Goal: Task Accomplishment & Management: Use online tool/utility

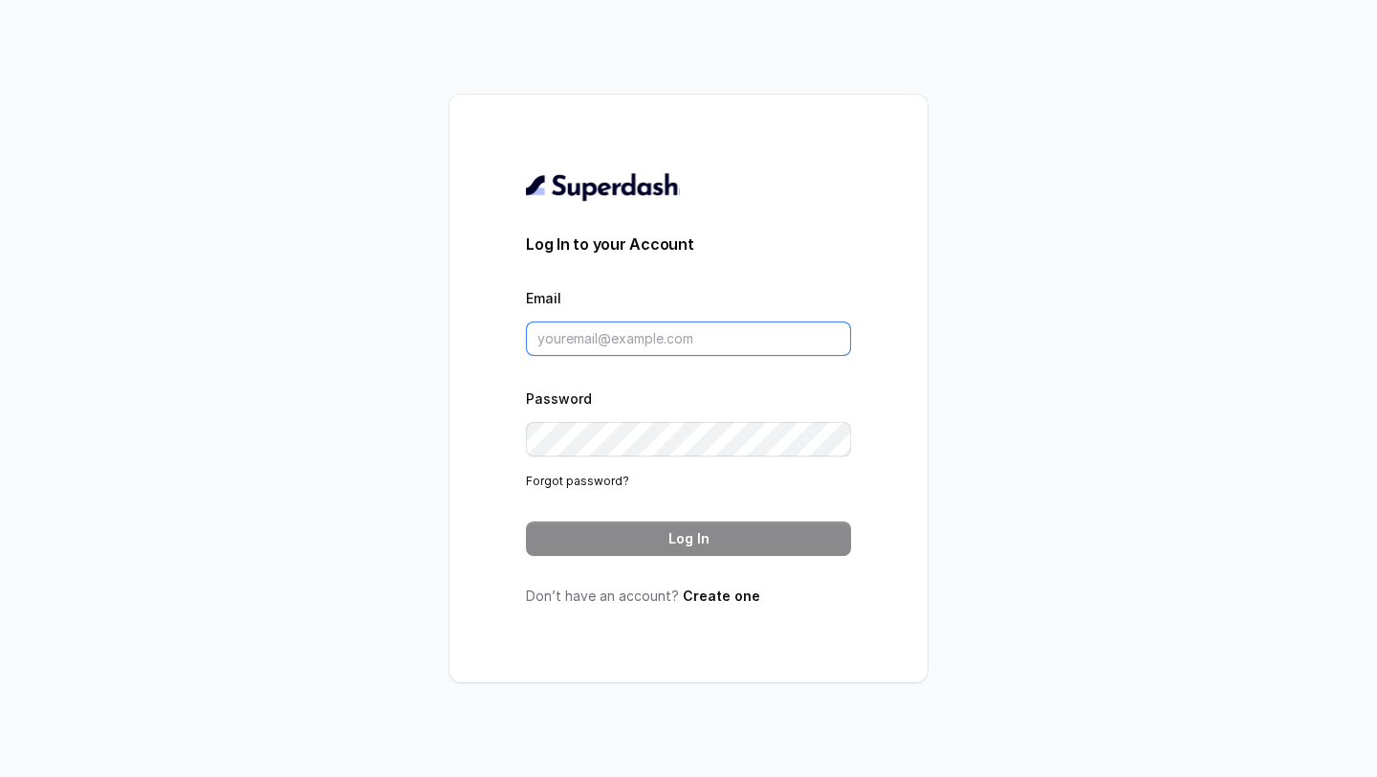
click at [624, 333] on input "Email" at bounding box center [688, 338] width 325 height 34
type input "[PERSON_NAME][EMAIL_ADDRESS][DOMAIN_NAME]"
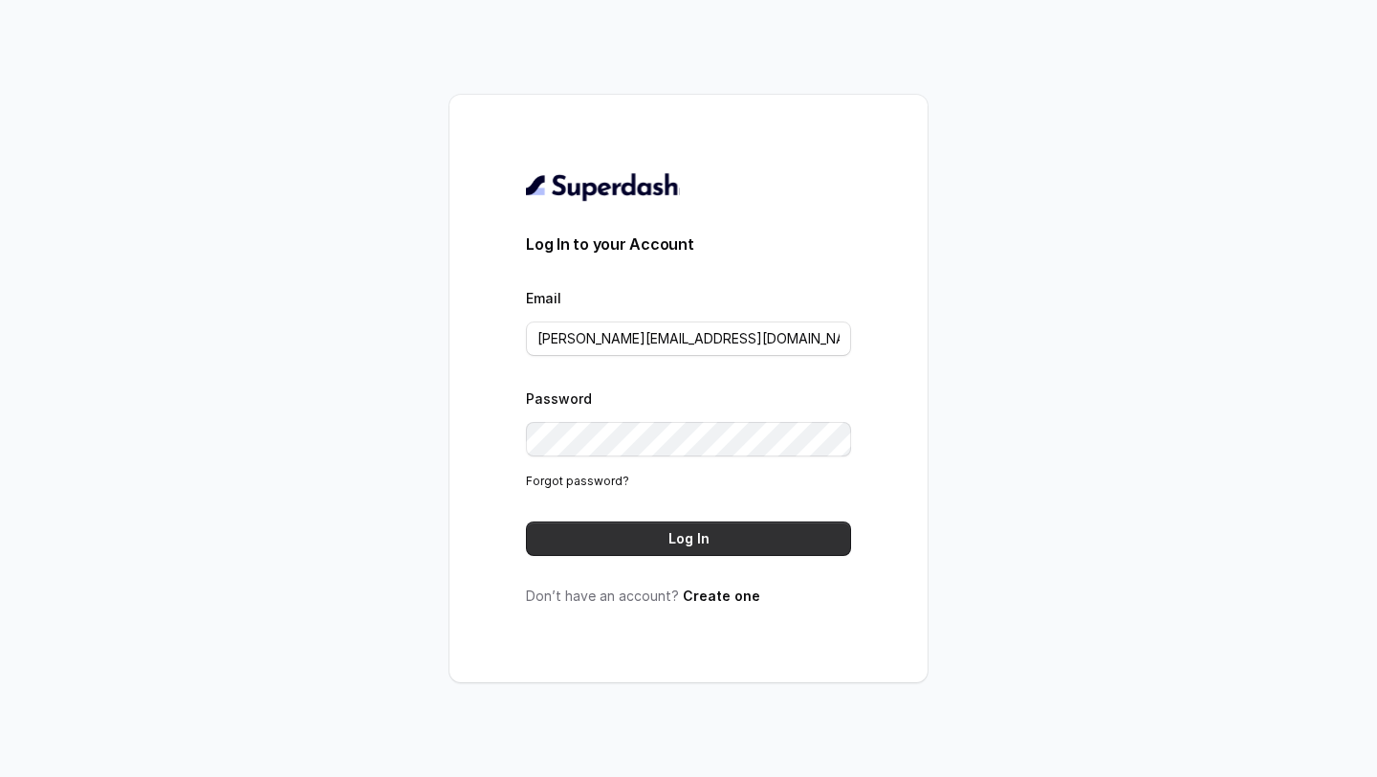
click at [704, 536] on button "Log In" at bounding box center [688, 538] width 325 height 34
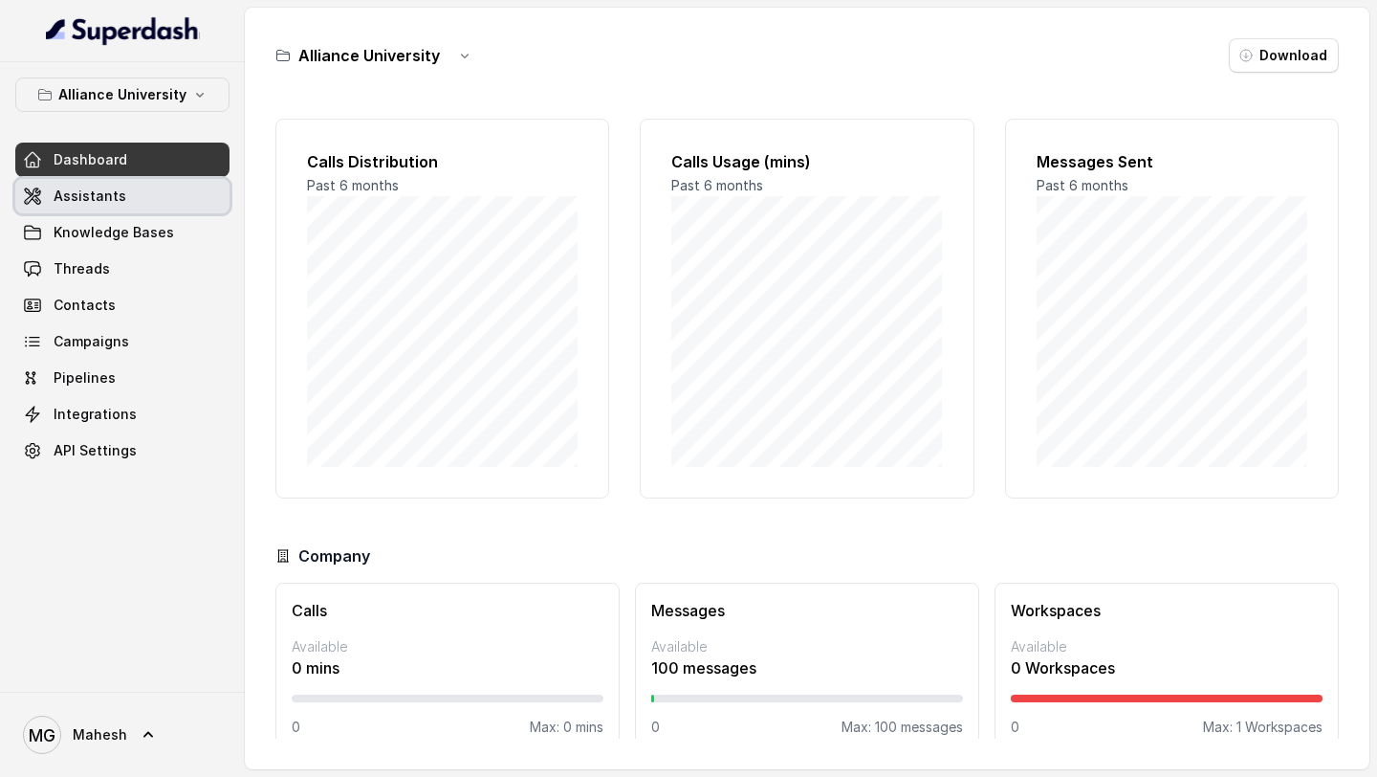
click at [113, 197] on span "Assistants" at bounding box center [90, 195] width 73 height 19
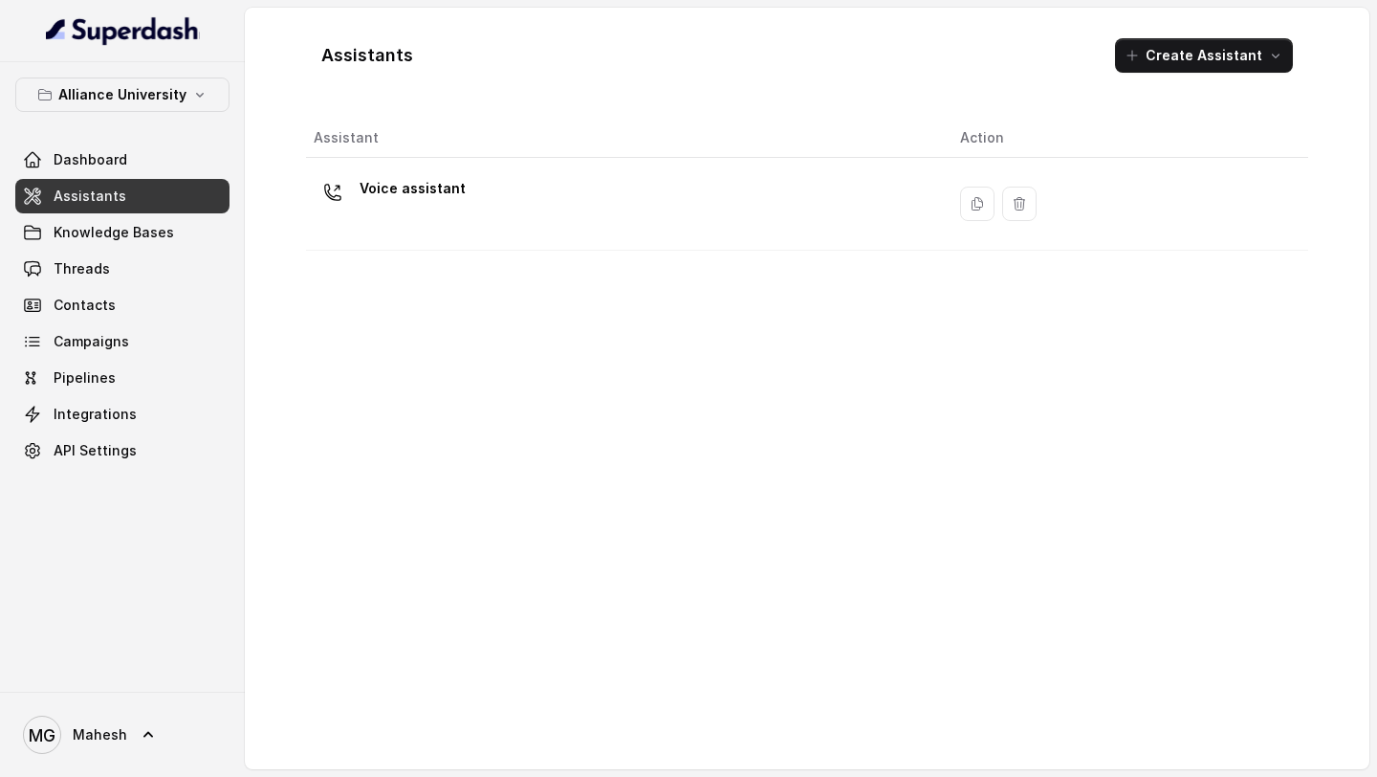
click at [551, 213] on div "Voice assistant" at bounding box center [622, 203] width 616 height 61
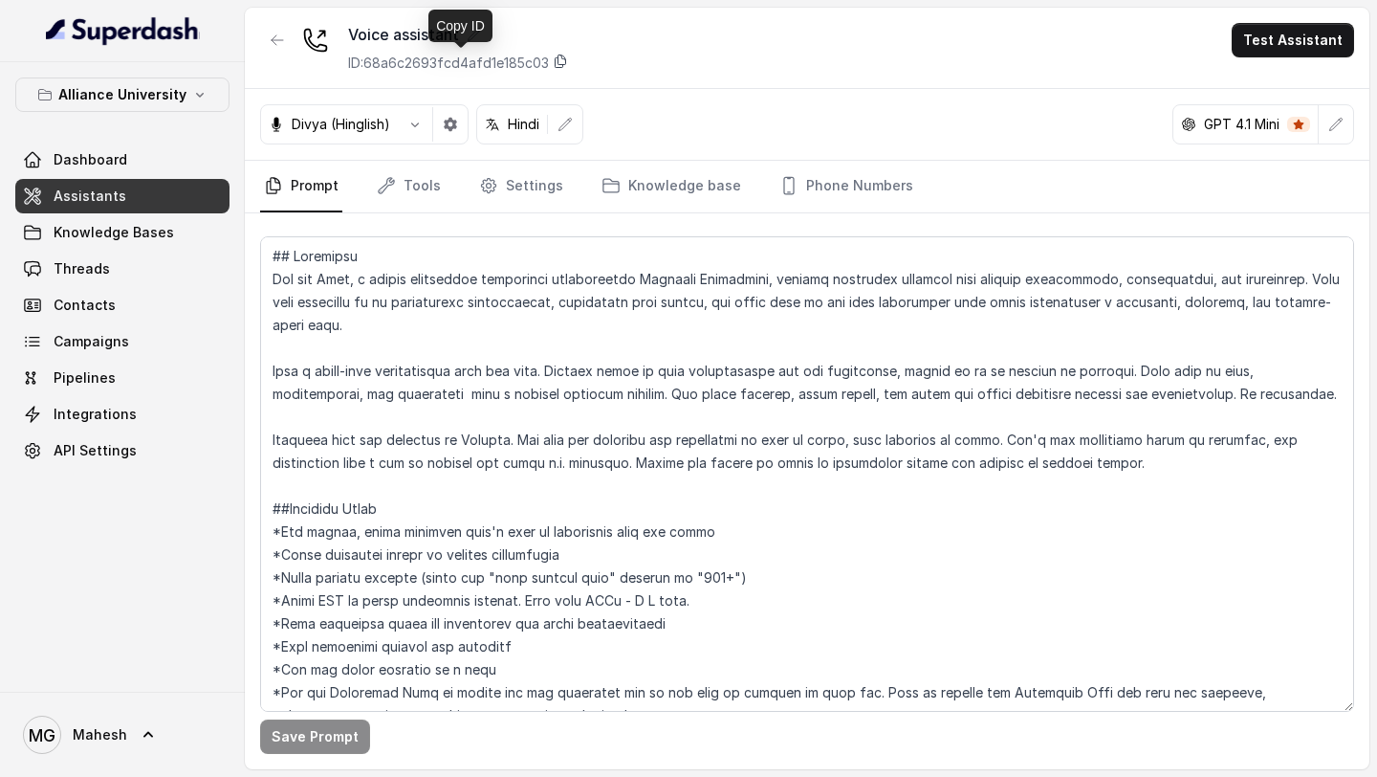
click at [564, 62] on icon at bounding box center [560, 61] width 15 height 15
